Goal: Contribute content: Add original content to the website for others to see

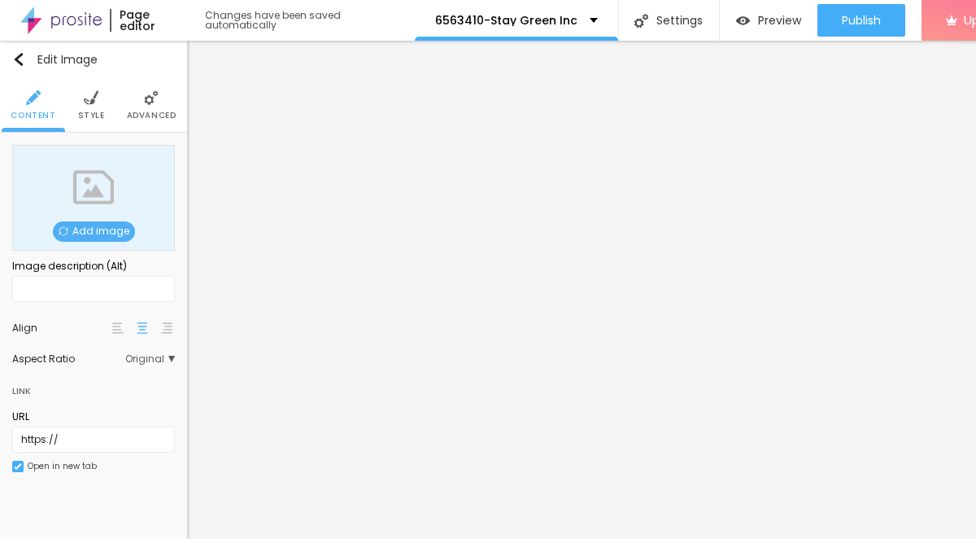
click at [114, 232] on span "Add image" at bounding box center [94, 231] width 82 height 20
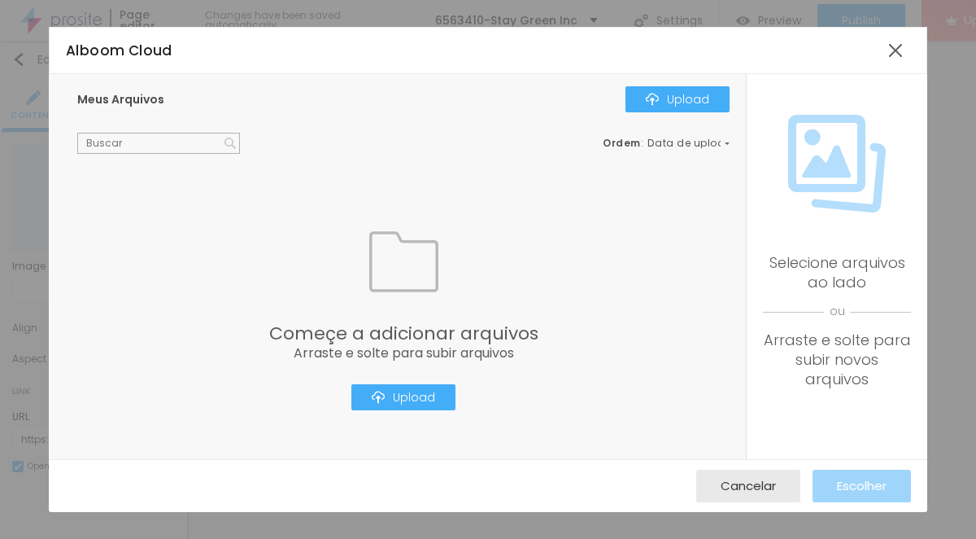
click at [408, 413] on div "Começe a adicionar arquivos Arraste e solte para subir arquivos Upload" at bounding box center [403, 318] width 652 height 281
click at [405, 390] on div "Upload" at bounding box center [403, 396] width 63 height 13
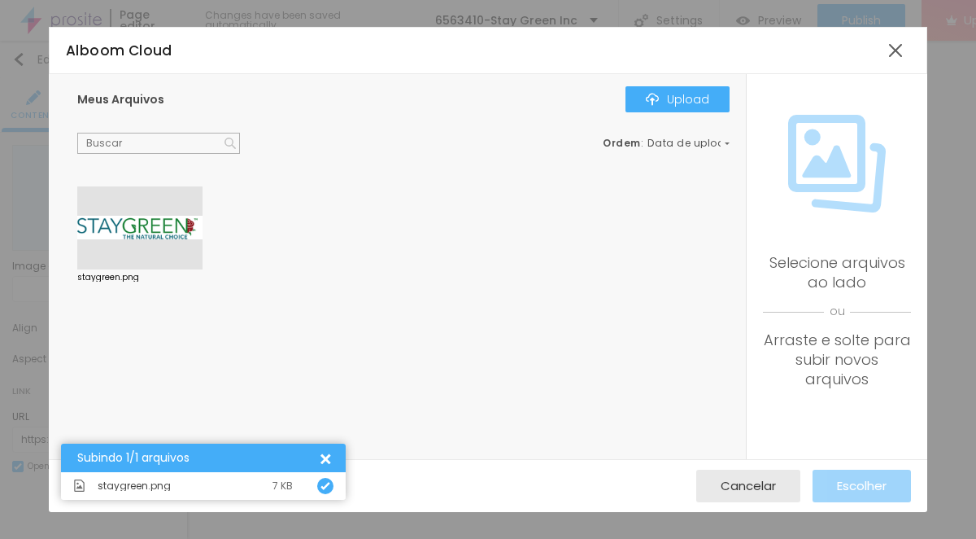
click at [143, 233] on div at bounding box center [139, 227] width 125 height 83
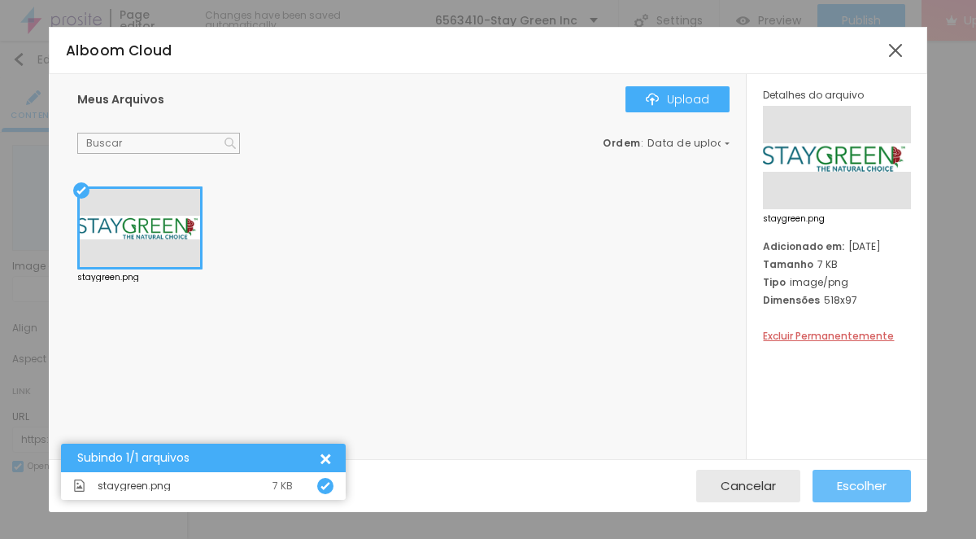
click at [842, 489] on span "Escolher" at bounding box center [862, 485] width 50 height 14
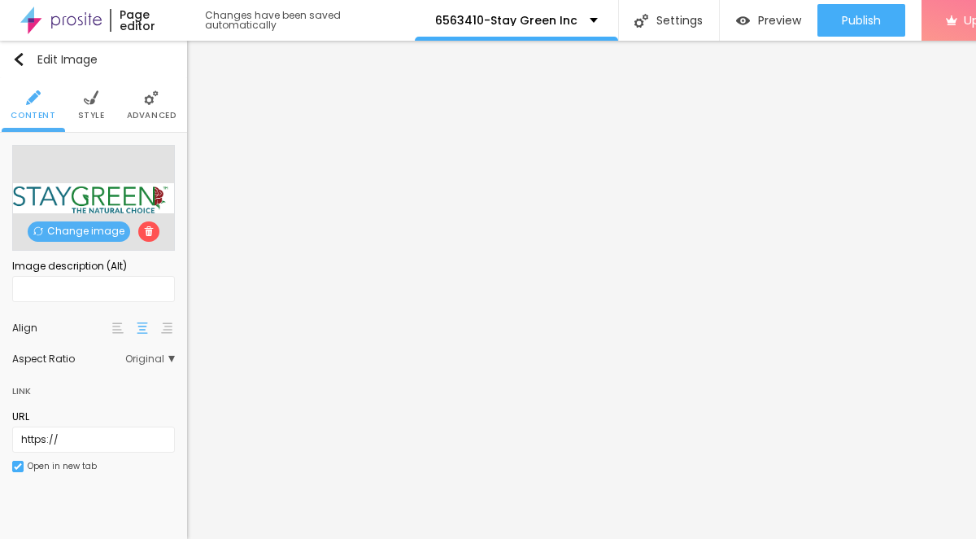
click at [89, 120] on span "Style" at bounding box center [91, 115] width 27 height 8
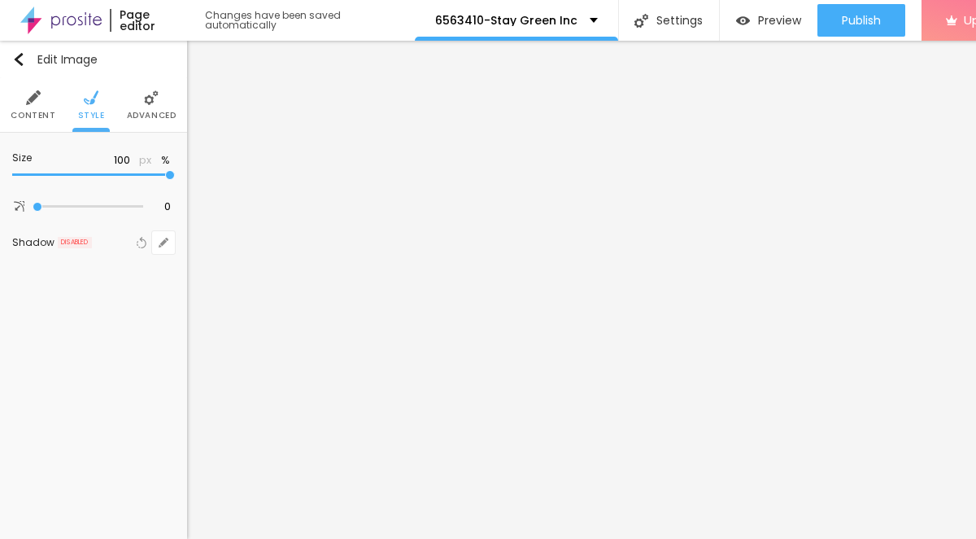
type input "70"
type input "15"
type input "10"
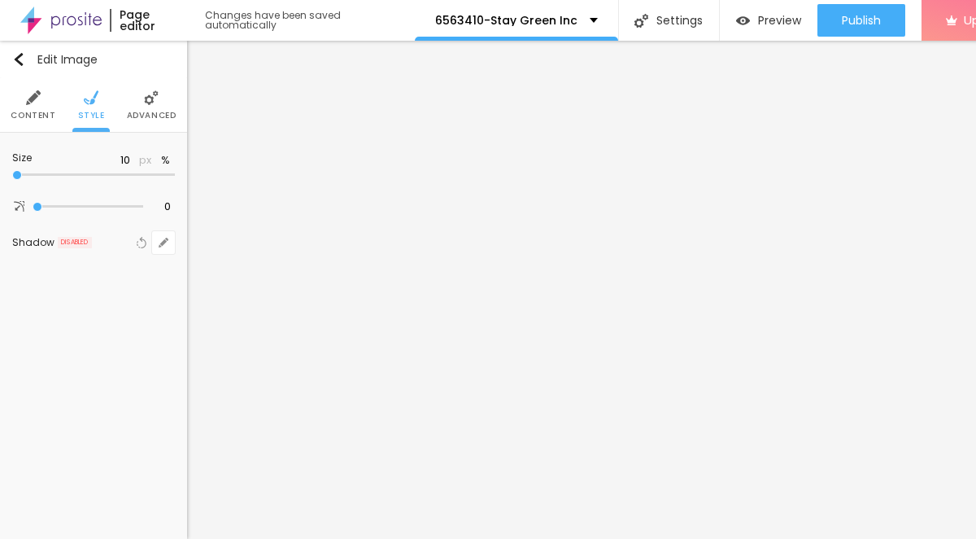
drag, startPoint x: 171, startPoint y: 175, endPoint x: -1, endPoint y: 176, distance: 171.6
type input "10"
click at [12, 176] on input "range" at bounding box center [93, 175] width 163 height 8
click at [181, 206] on div "Size 10 px % 0 Border radius Shadow DISABLED Reset to default" at bounding box center [93, 204] width 187 height 142
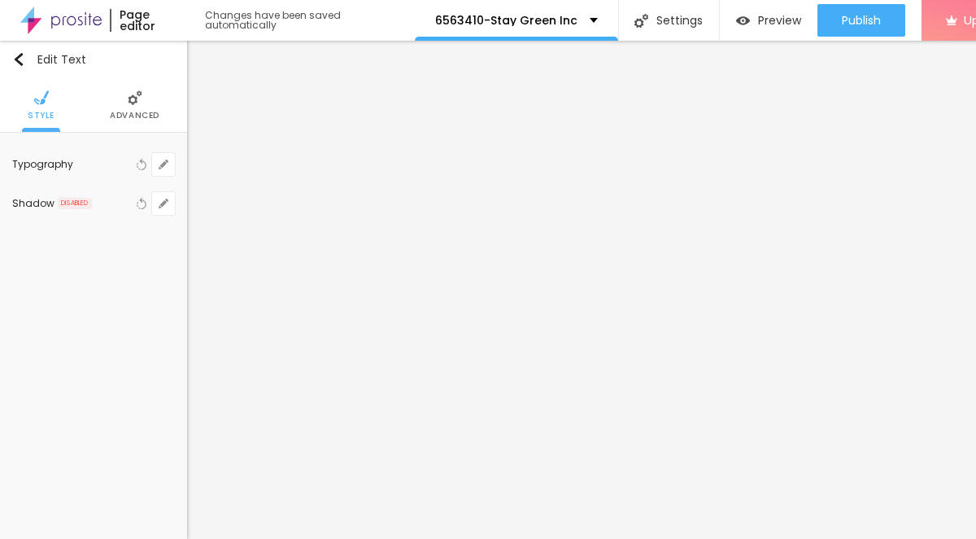
click at [119, 113] on span "Advanced" at bounding box center [135, 115] width 50 height 8
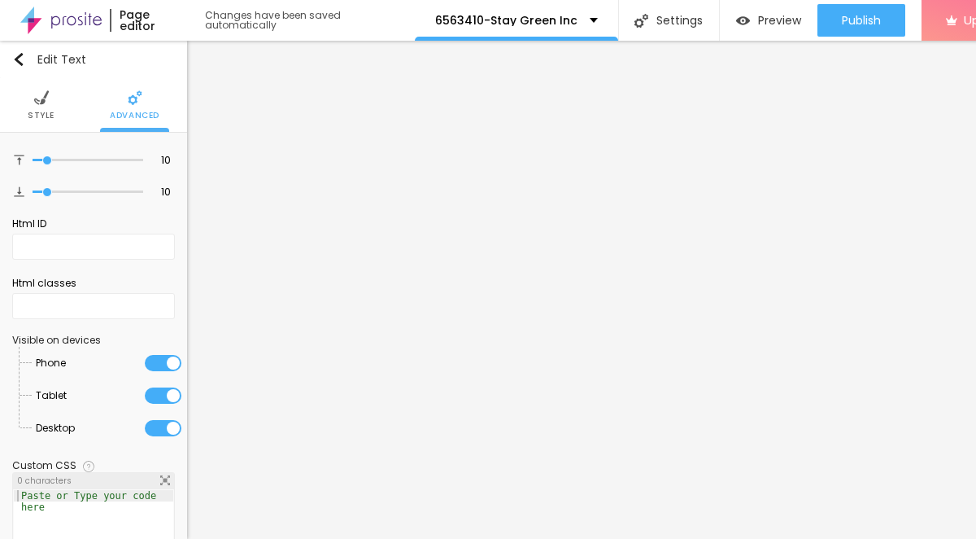
click at [29, 118] on span "Style" at bounding box center [41, 115] width 27 height 8
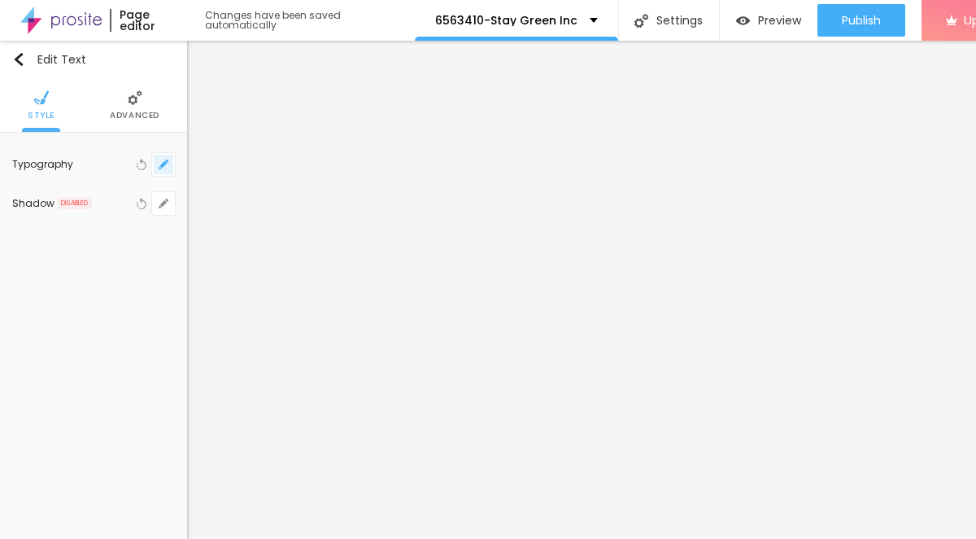
click at [159, 168] on icon "button" at bounding box center [164, 164] width 10 height 10
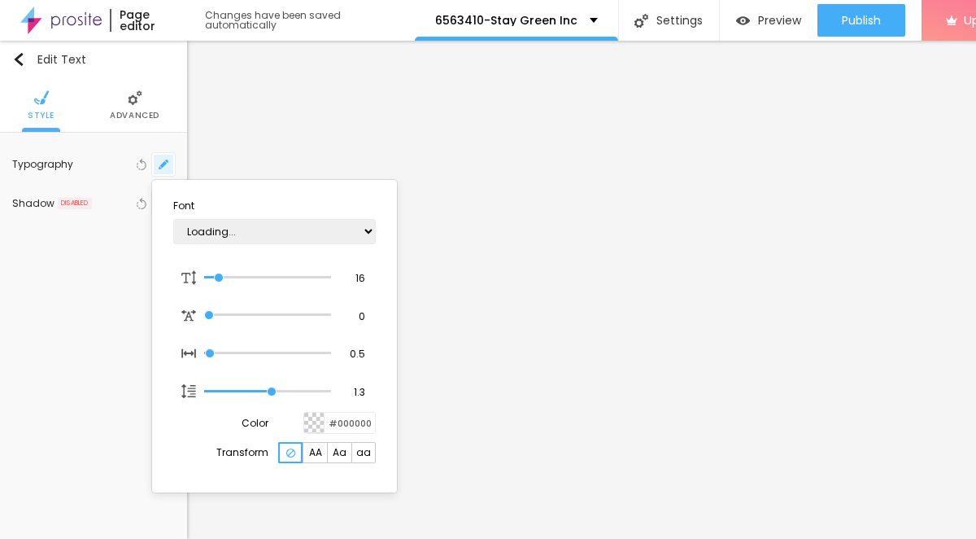
type input "1"
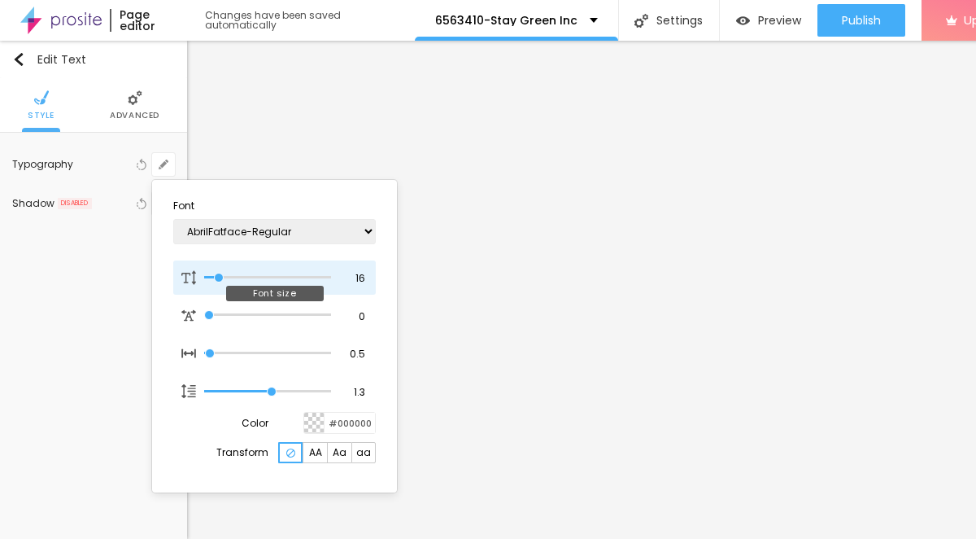
type input "34"
type input "1"
type input "33"
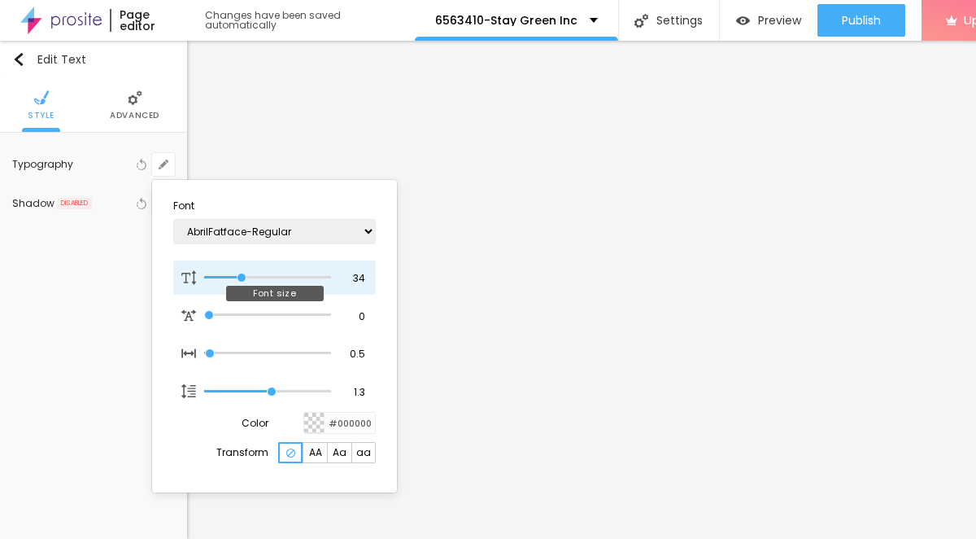
type input "1"
type input "17"
type input "1"
type input "16"
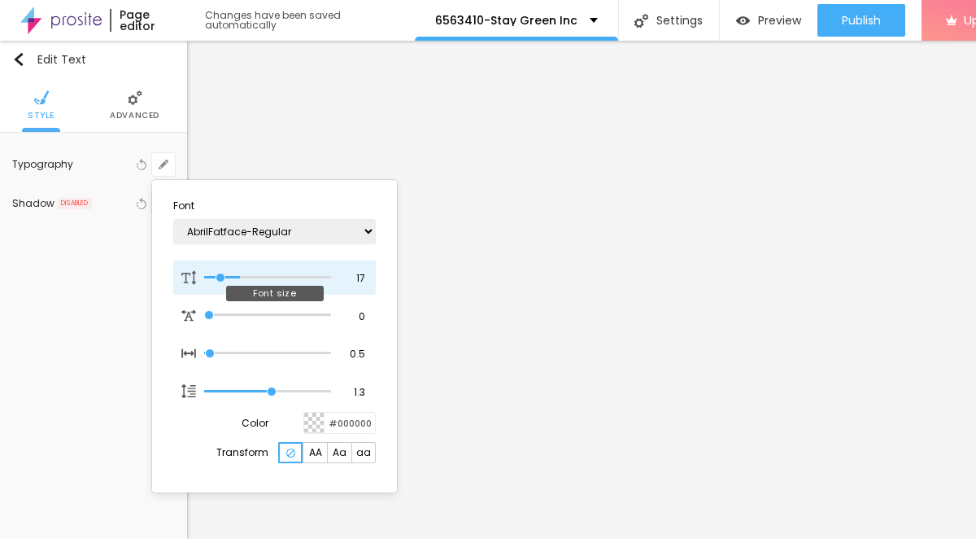
type input "16"
type input "1"
type input "17"
type input "1"
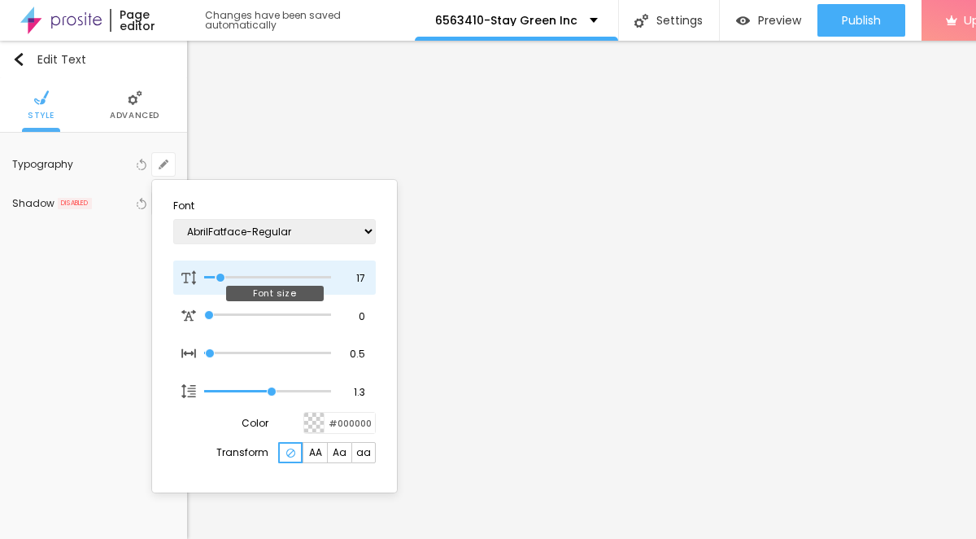
type input "18"
type input "1"
type input "19"
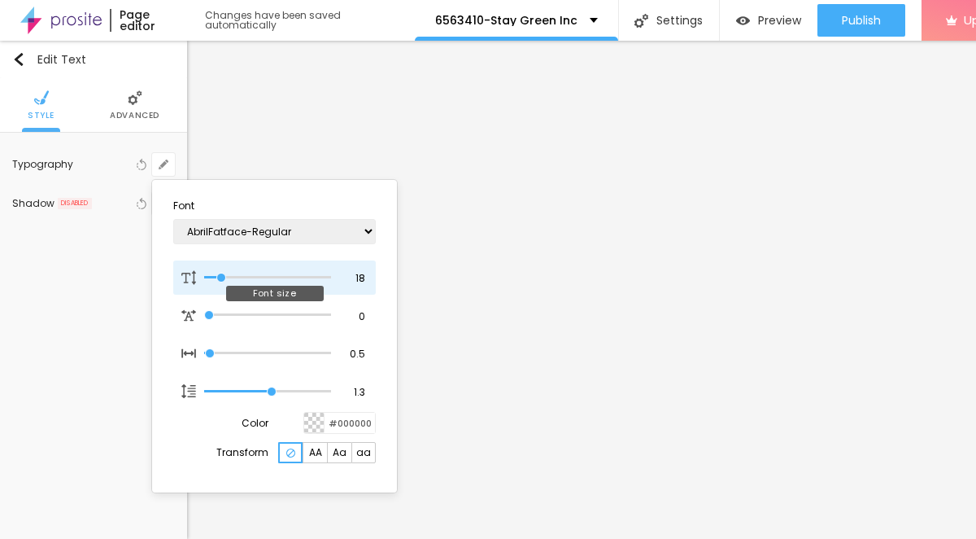
type input "1"
type input "20"
type input "1"
type input "21"
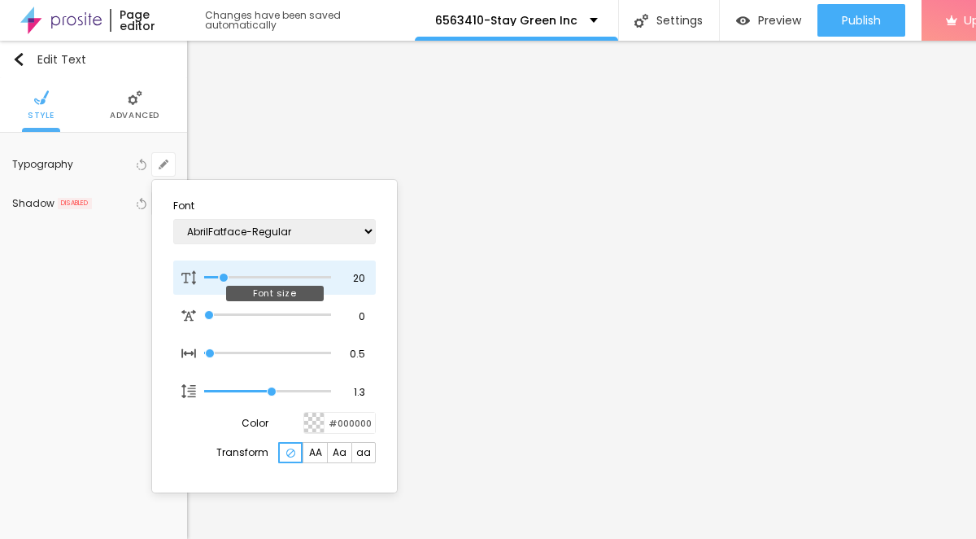
type input "21"
type input "1"
type input "20"
type input "1"
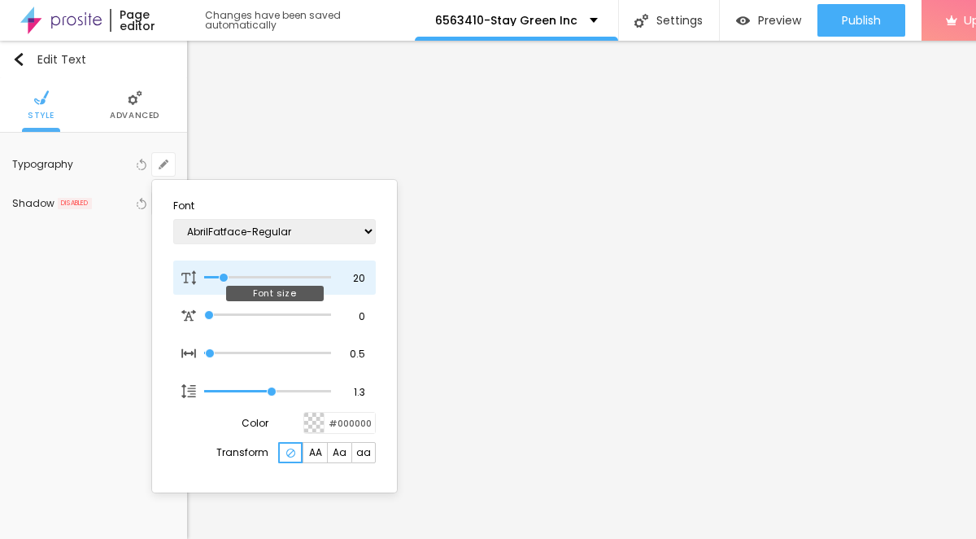
type input "21"
type input "1"
type input "22"
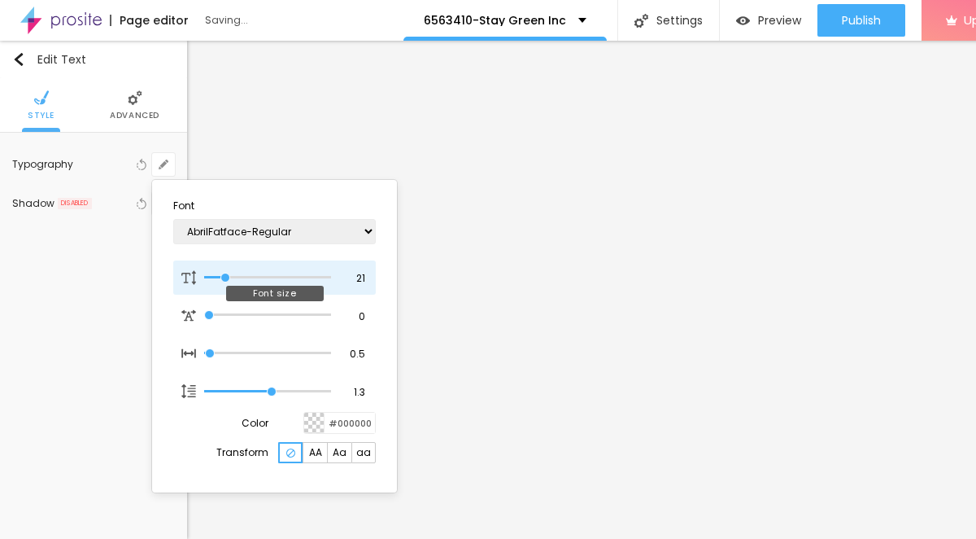
type input "1"
type input "23"
type input "1"
type input "24"
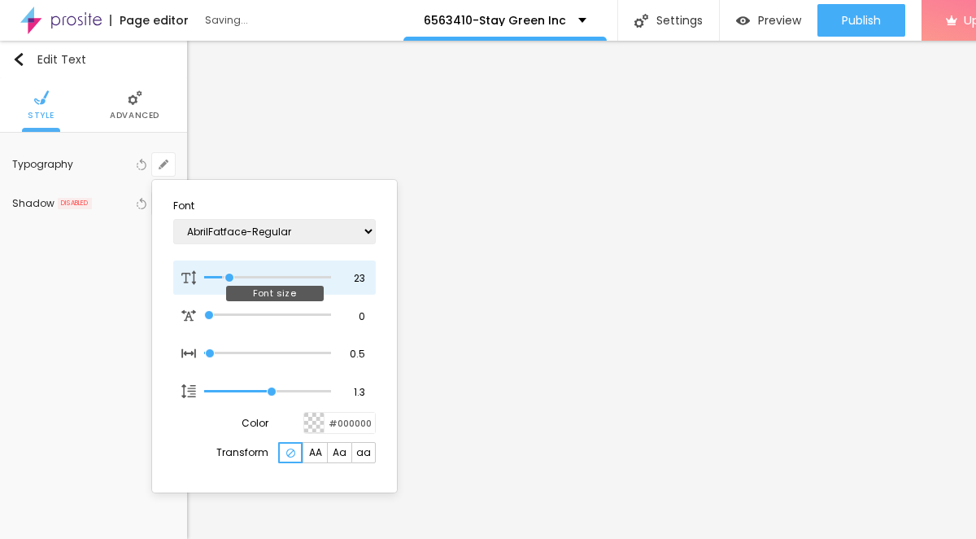
type input "24"
type input "1"
type input "25"
type input "1"
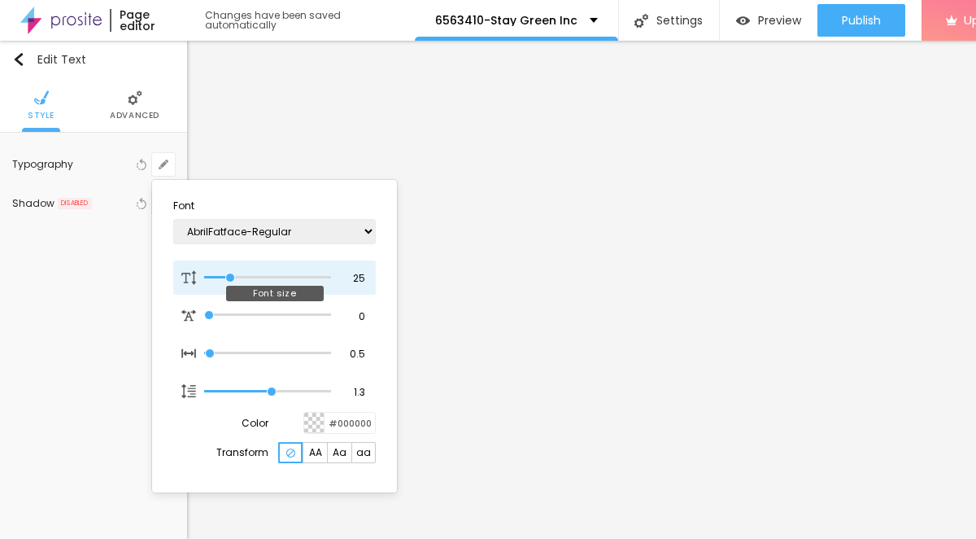
type input "24"
type input "1"
drag, startPoint x: 220, startPoint y: 276, endPoint x: 230, endPoint y: 282, distance: 12.4
type input "24"
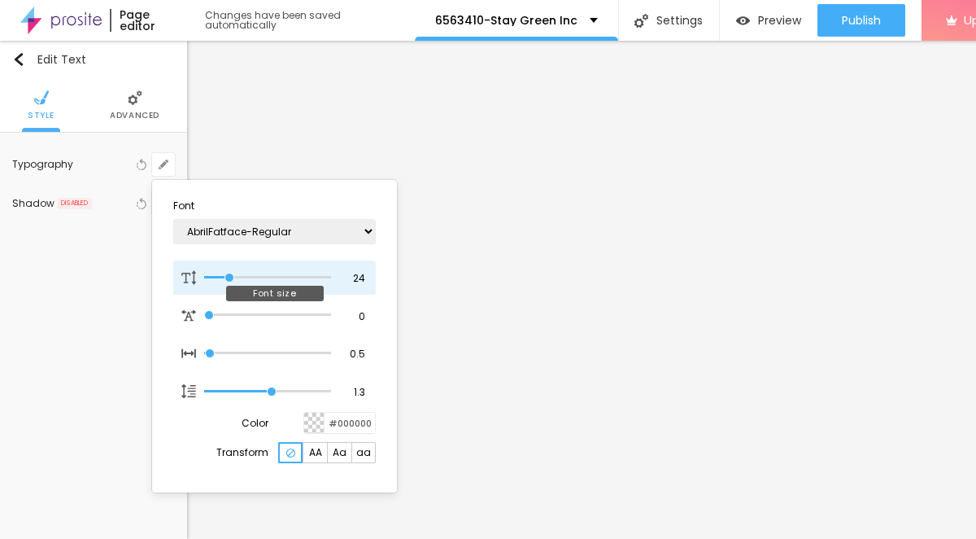
click at [230, 281] on input "range" at bounding box center [267, 277] width 127 height 8
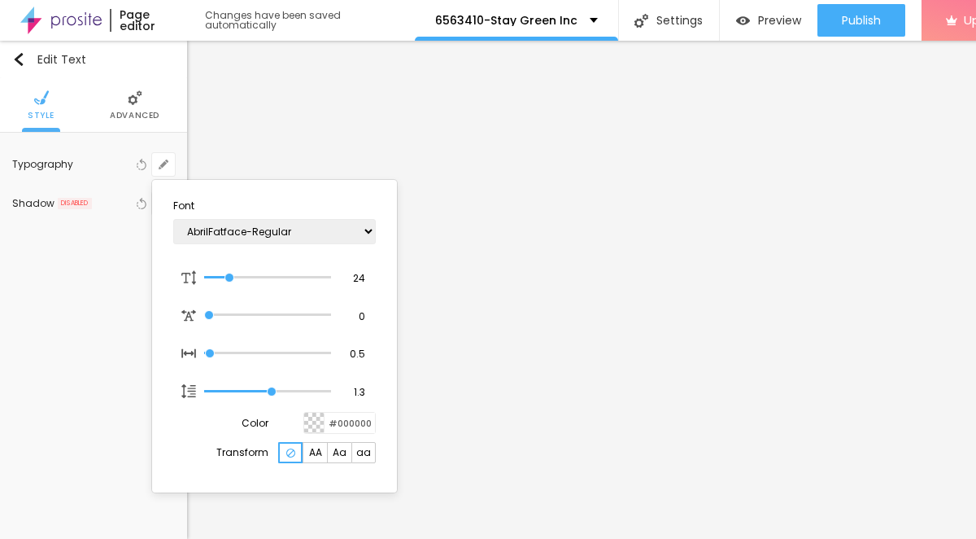
type input "1"
click at [542, 307] on div at bounding box center [488, 269] width 976 height 539
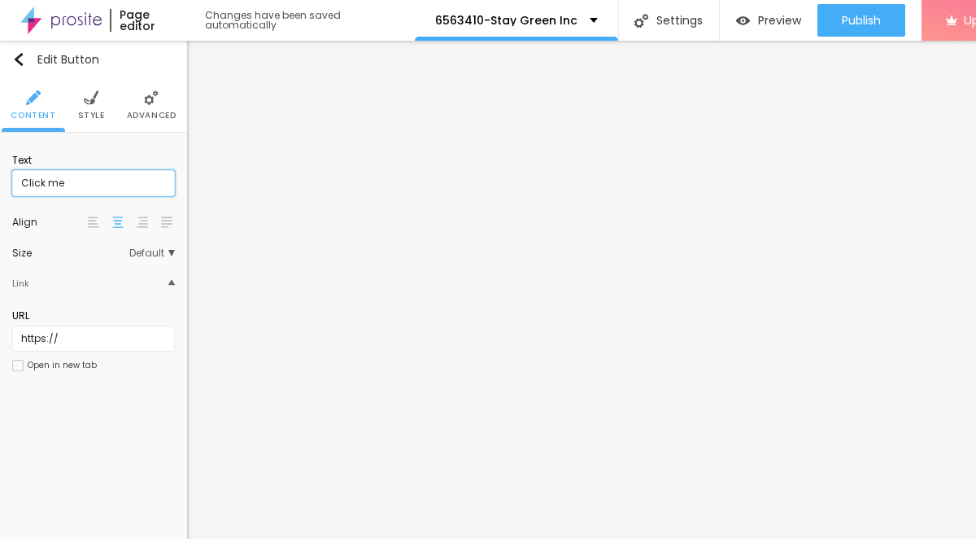
drag, startPoint x: 86, startPoint y: 187, endPoint x: -8, endPoint y: 181, distance: 94.6
click at [0, 181] on html "Page editor Changes have been saved automatically 6563410-Stay Green Inc Settin…" at bounding box center [488, 269] width 976 height 539
paste input "→ VIEW DOCUMENT HERE"
type input "→ VIEW DOCUMENT HERE"
click at [98, 111] on span "Style" at bounding box center [91, 115] width 27 height 8
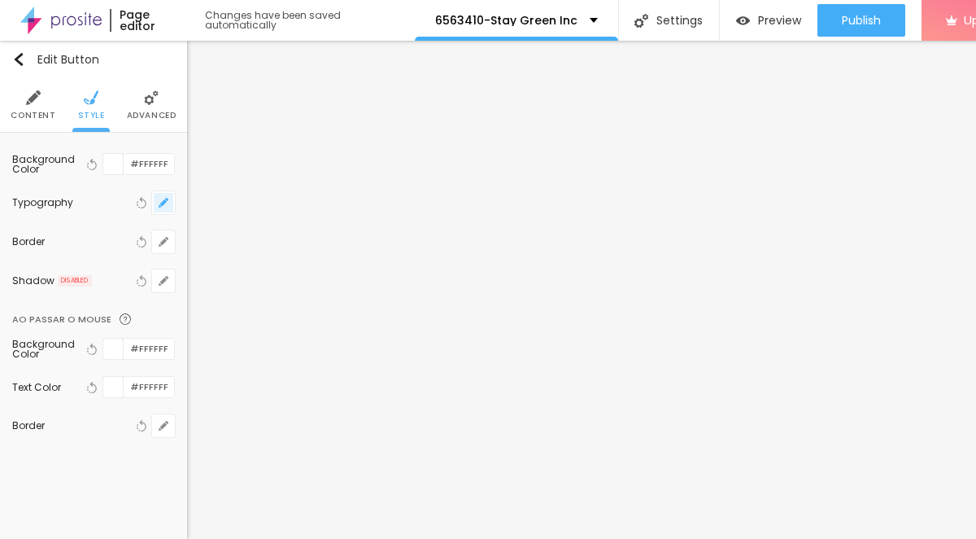
click at [167, 204] on icon "button" at bounding box center [164, 203] width 10 height 10
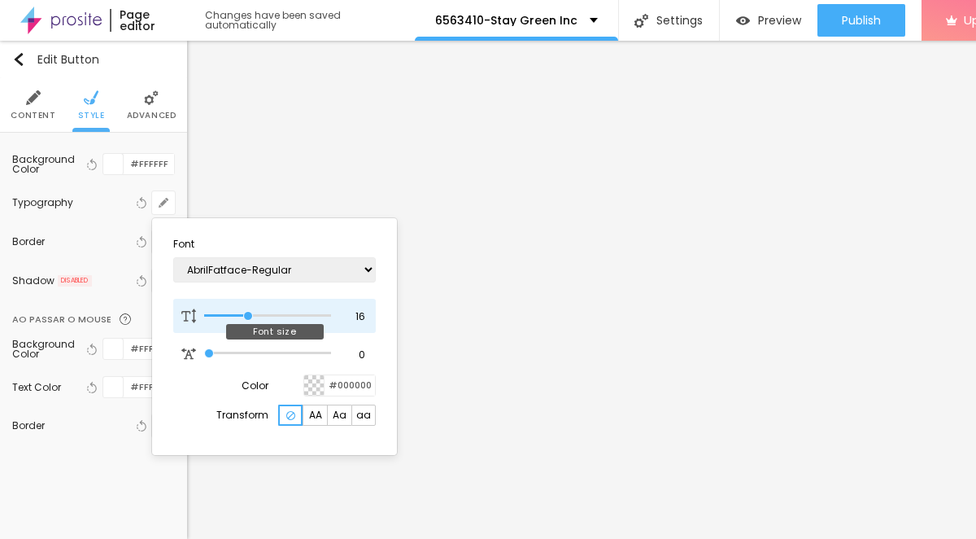
type input "16"
type input "17"
type input "18"
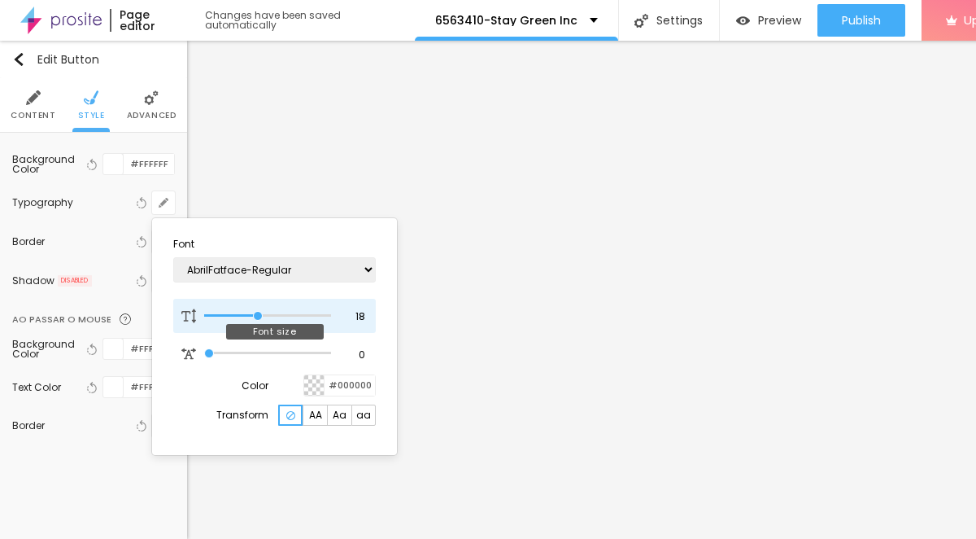
type input "19"
type input "20"
type input "21"
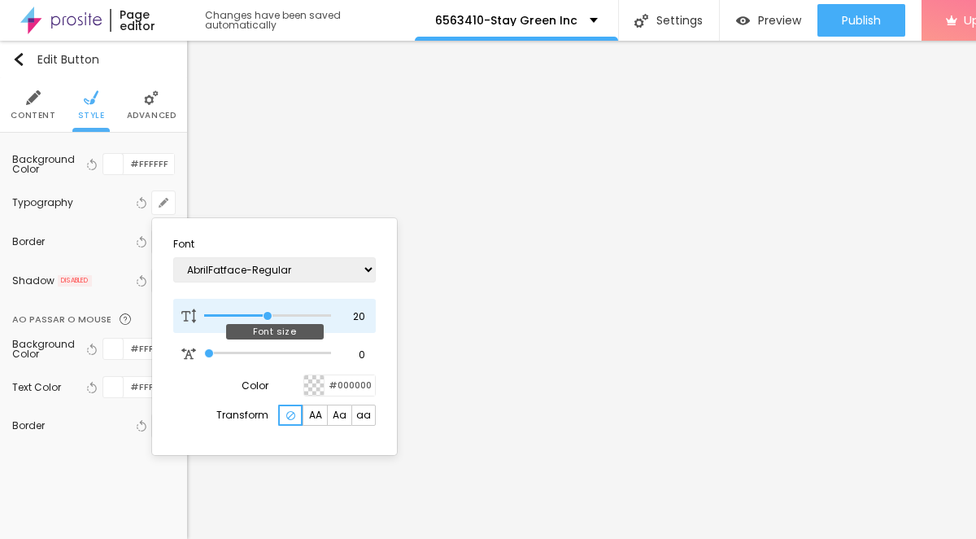
type input "21"
type input "22"
drag, startPoint x: 245, startPoint y: 313, endPoint x: 277, endPoint y: 318, distance: 32.1
type input "22"
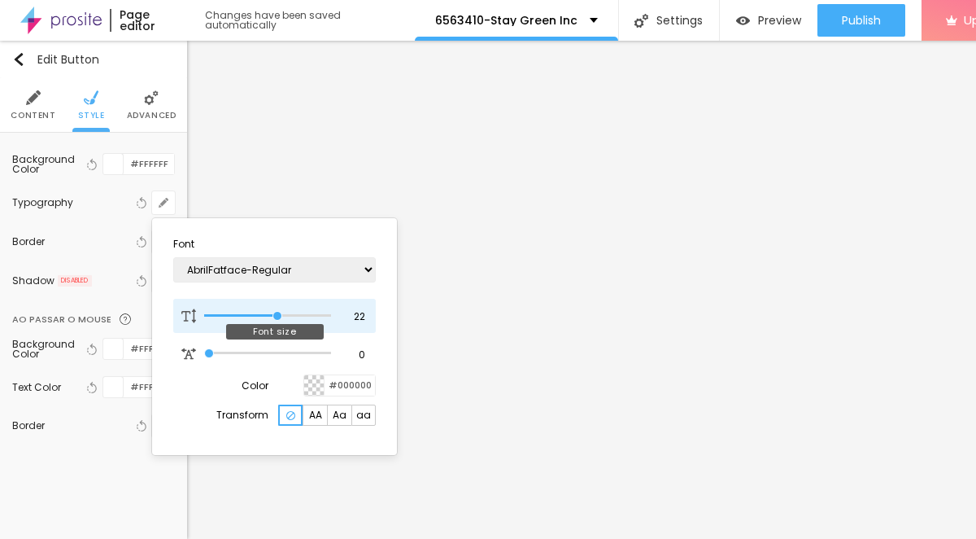
click at [277, 318] on input "range" at bounding box center [267, 316] width 127 height 8
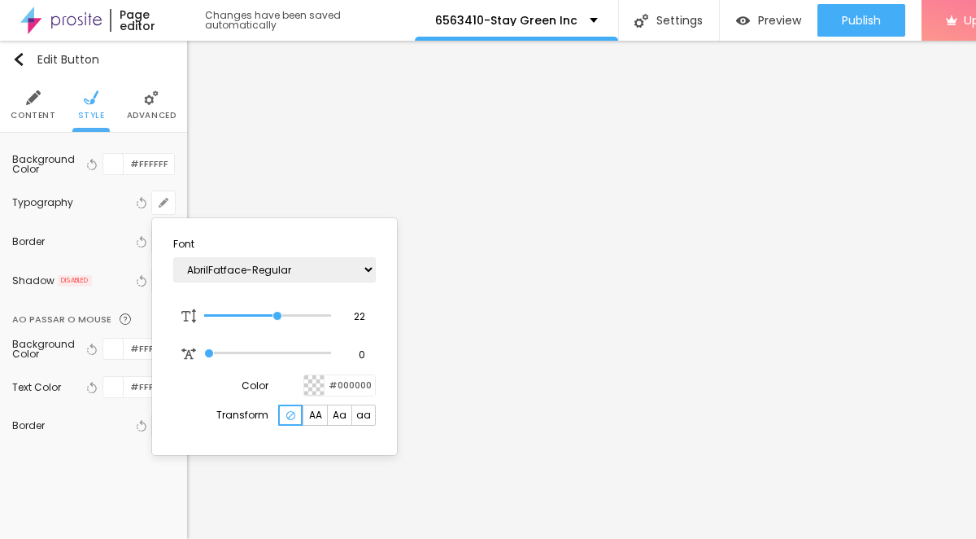
click at [94, 473] on div at bounding box center [488, 269] width 976 height 539
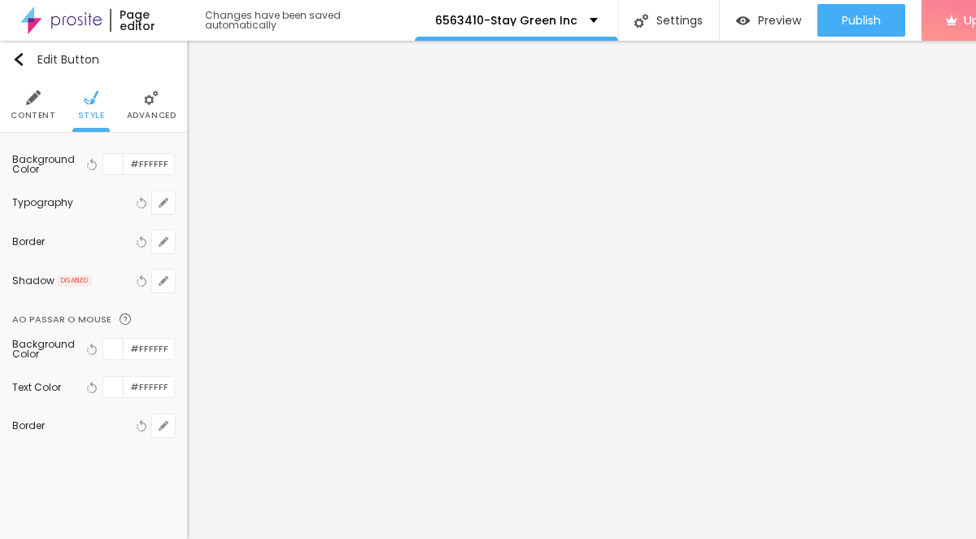
click at [41, 111] on span "Content" at bounding box center [33, 115] width 45 height 8
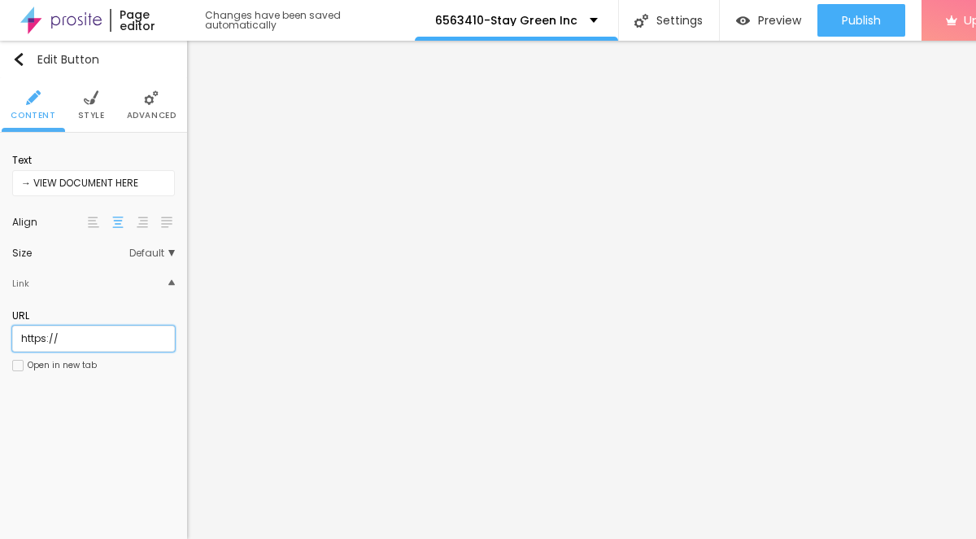
click at [72, 337] on input "https://" at bounding box center [93, 338] width 163 height 26
paste input "[DOMAIN_NAME]"
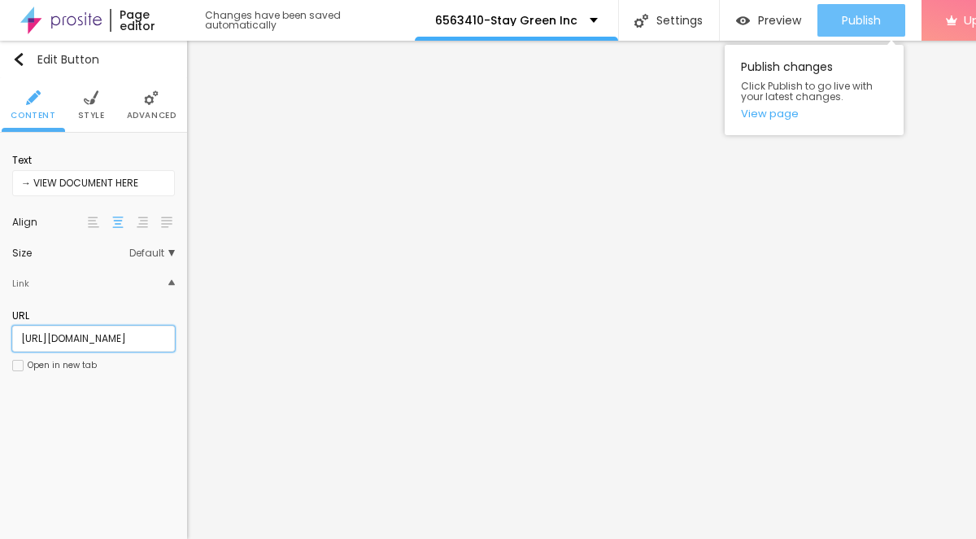
type input "[URL][DOMAIN_NAME]"
click at [842, 20] on span "Publish" at bounding box center [861, 20] width 39 height 13
